Goal: Find contact information: Find contact information

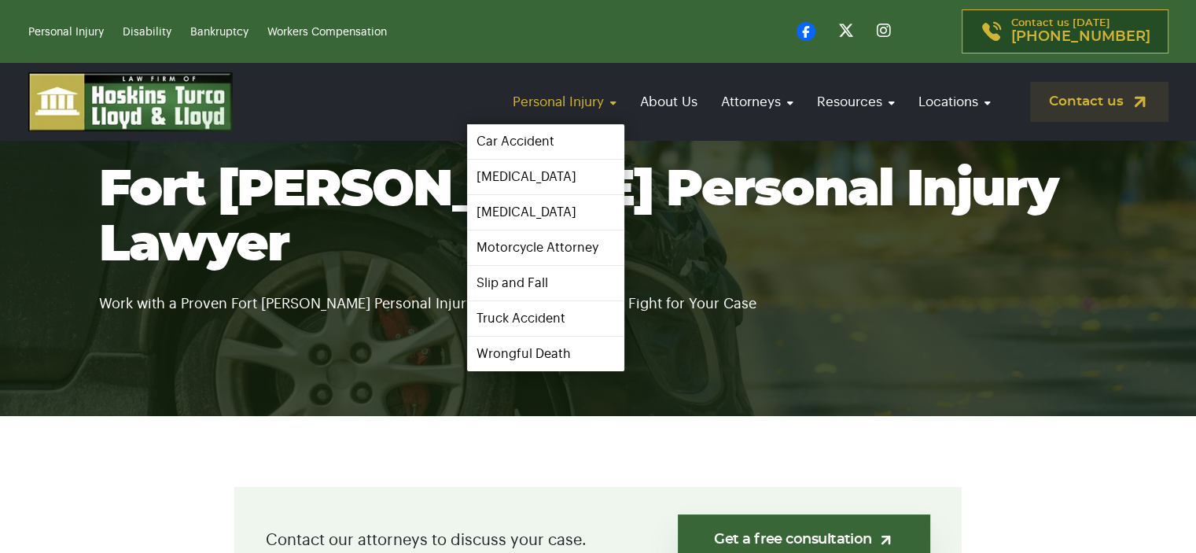
scroll to position [79, 0]
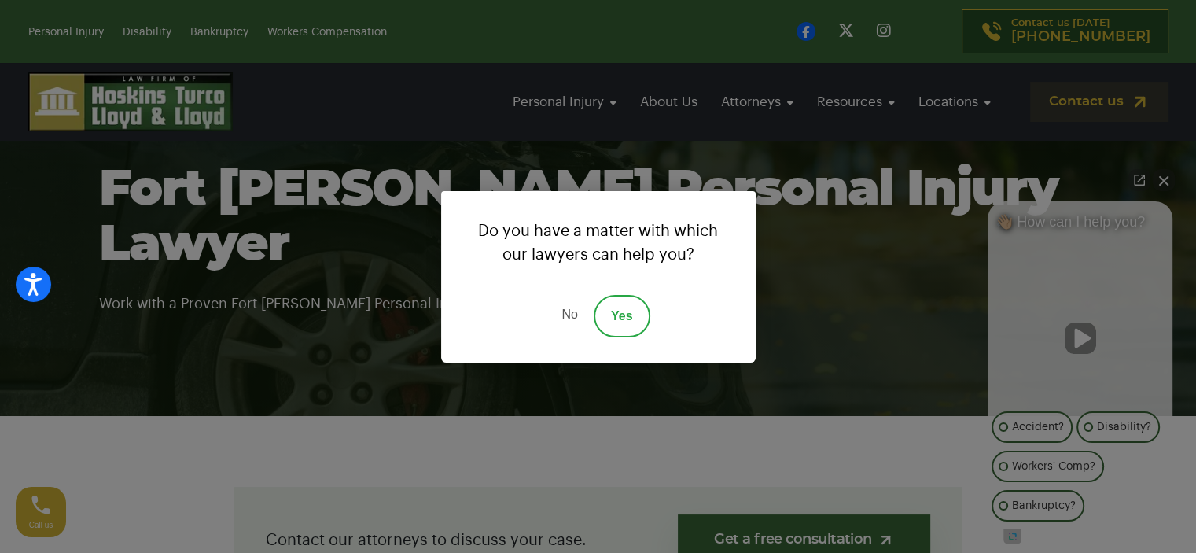
click at [569, 317] on link "No" at bounding box center [569, 316] width 47 height 42
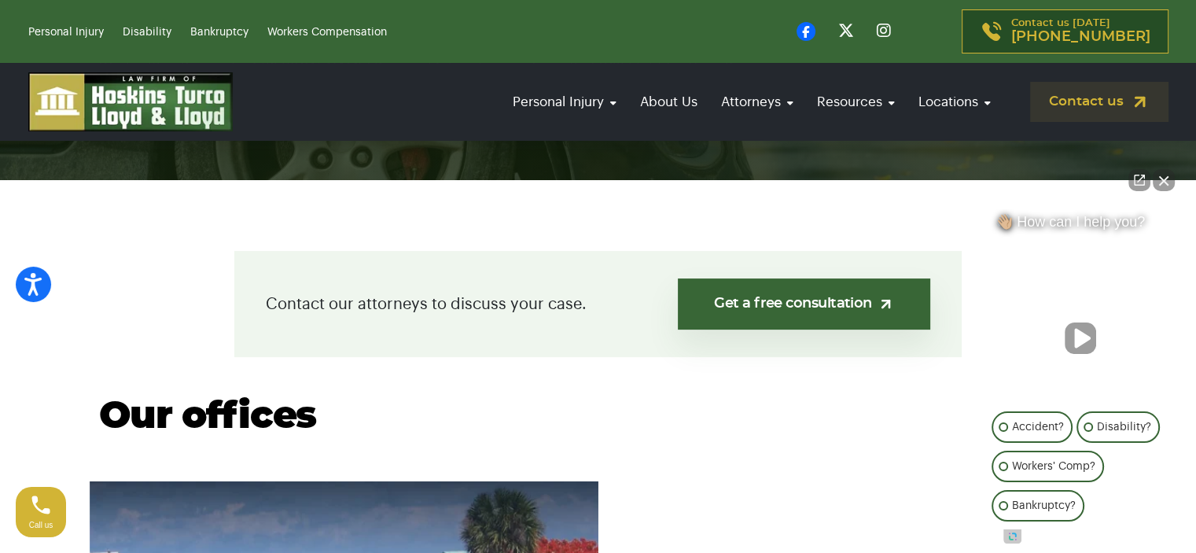
scroll to position [0, 0]
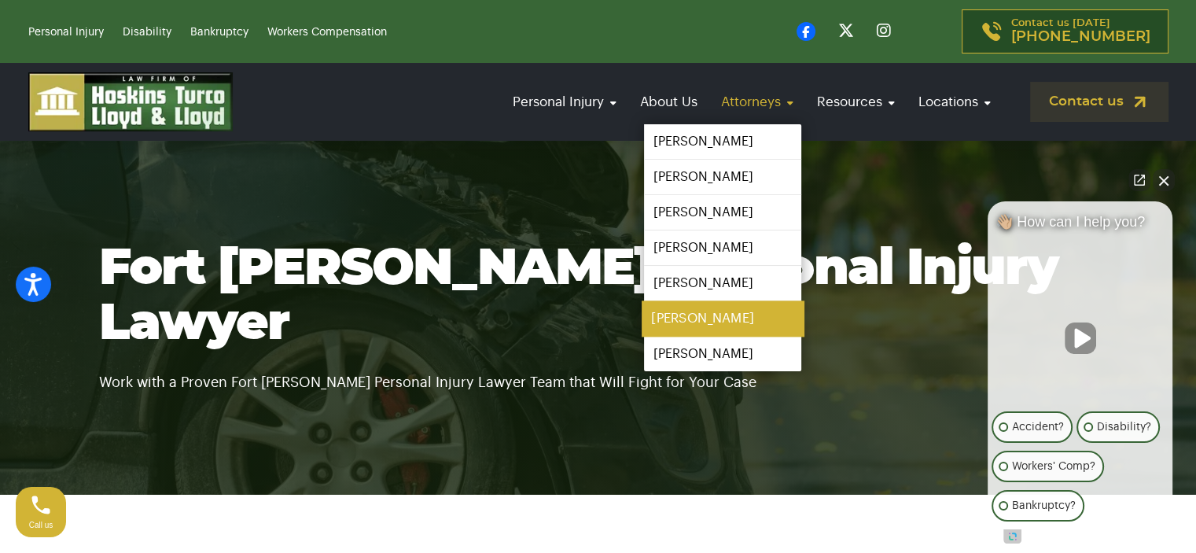
click at [700, 316] on link "[PERSON_NAME]" at bounding box center [723, 318] width 162 height 35
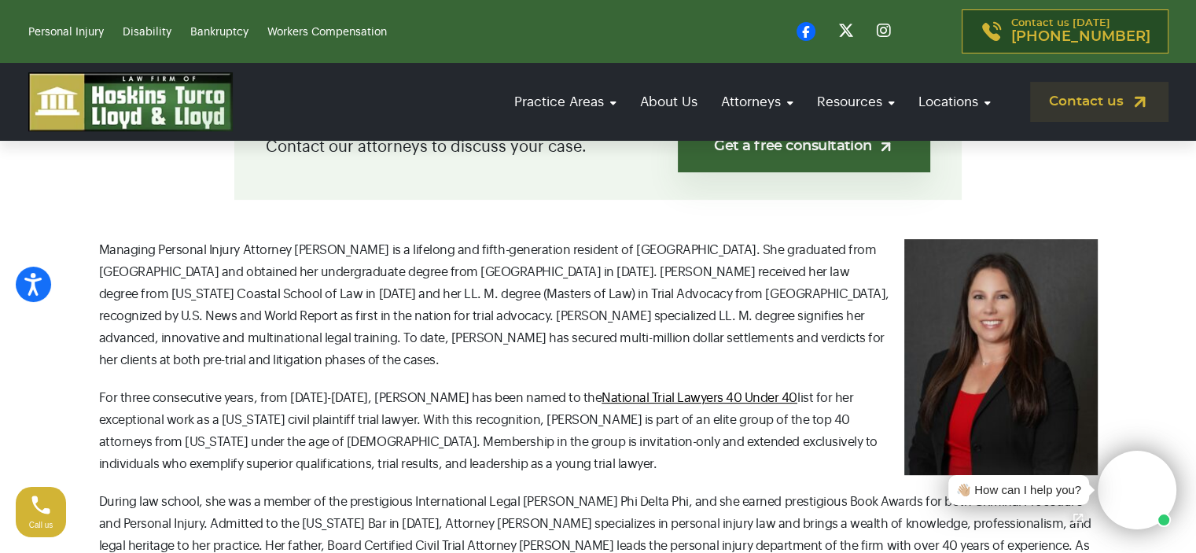
scroll to position [393, 0]
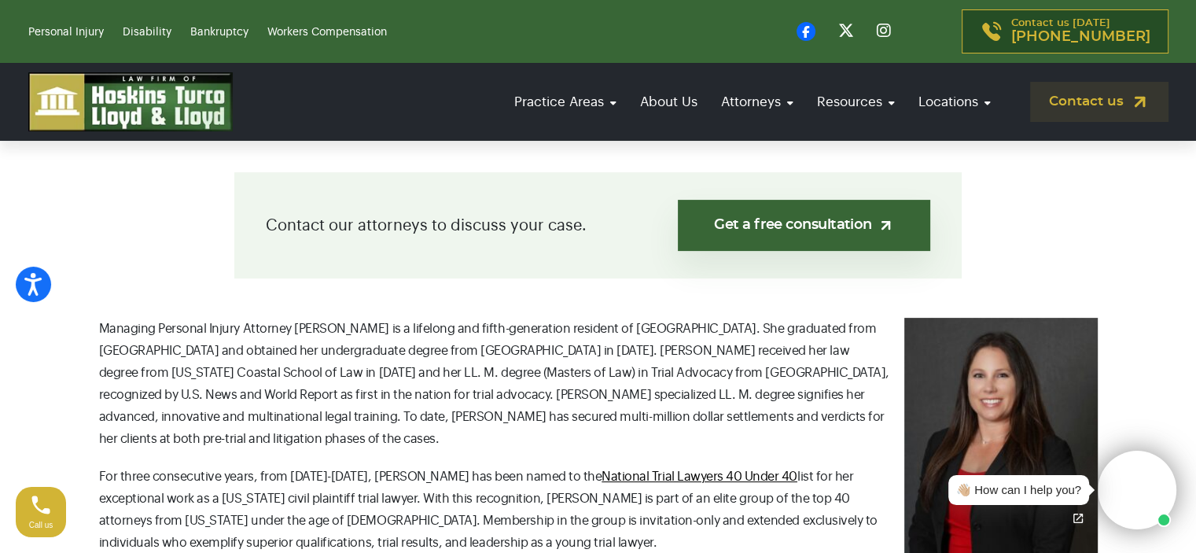
click at [495, 446] on p "Managing Personal Injury Attorney [PERSON_NAME] is a lifelong and fifth-generat…" at bounding box center [598, 384] width 999 height 132
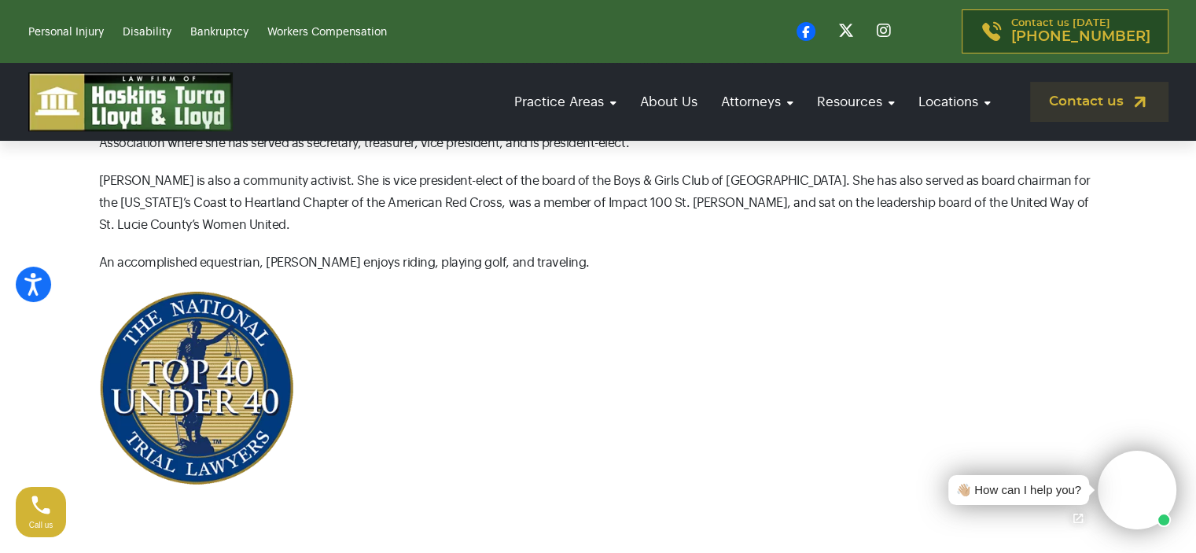
scroll to position [944, 0]
